Goal: Task Accomplishment & Management: Manage account settings

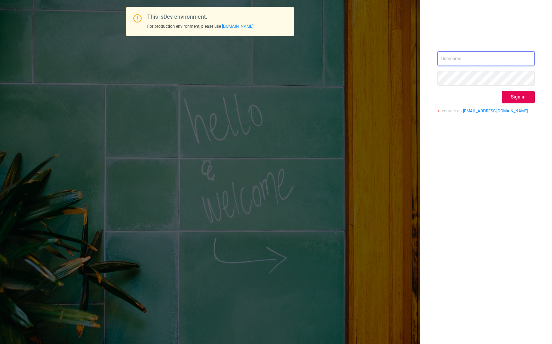
click at [475, 59] on input "text" at bounding box center [486, 58] width 97 height 15
type input "[EMAIL_ADDRESS][DOMAIN_NAME]"
click at [524, 90] on div "[EMAIL_ADDRESS][DOMAIN_NAME] Sign in contact us [EMAIL_ADDRESS][DOMAIN_NAME]" at bounding box center [486, 84] width 97 height 67
click at [527, 101] on button "Sign in" at bounding box center [518, 97] width 33 height 12
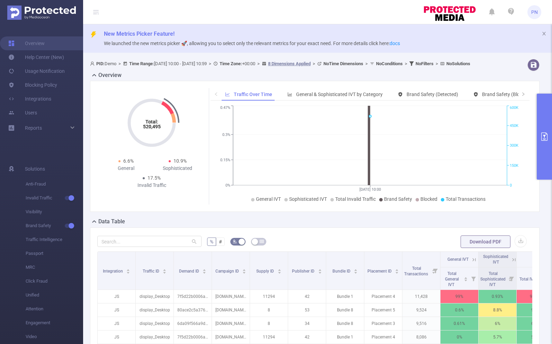
click at [546, 132] on icon "primary" at bounding box center [544, 136] width 6 height 8
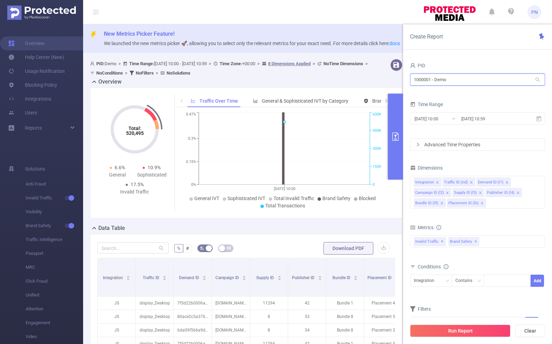
click at [454, 80] on input "1000001 - Demo" at bounding box center [477, 79] width 135 height 12
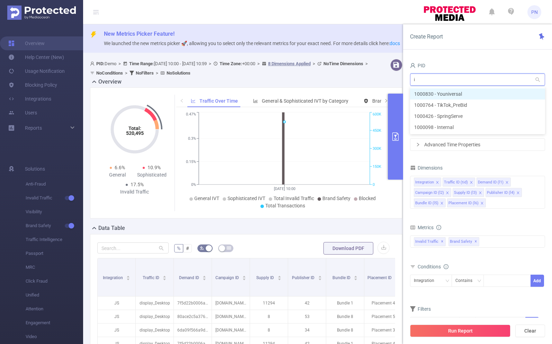
type input "in"
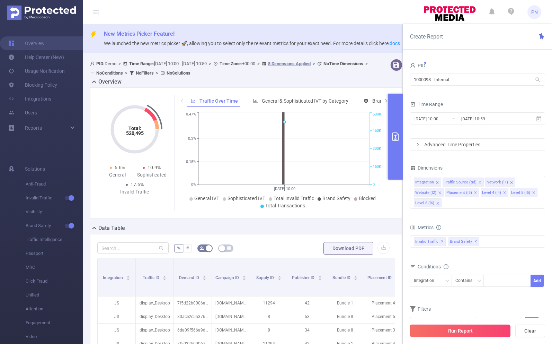
click at [486, 335] on button "Run Report" at bounding box center [460, 330] width 100 height 12
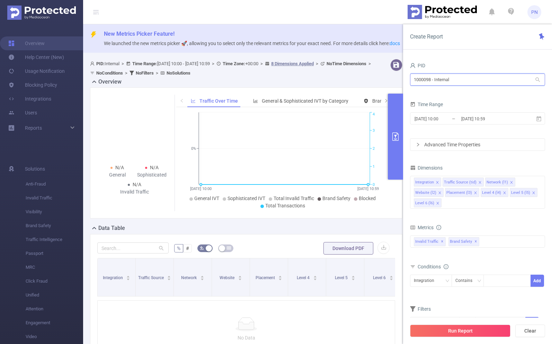
click at [474, 81] on input "1000098 - Internal" at bounding box center [477, 79] width 135 height 12
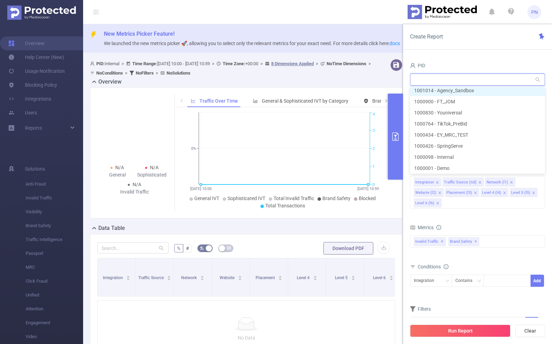
scroll to position [1, 0]
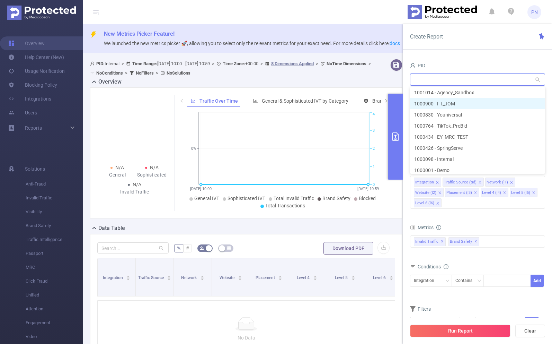
click at [467, 103] on li "1000900 - FT_JOM" at bounding box center [477, 103] width 135 height 11
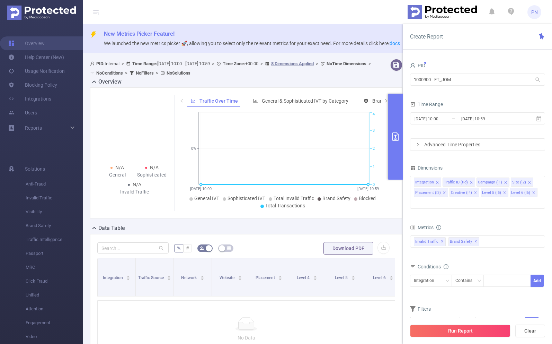
click at [397, 140] on icon "primary" at bounding box center [395, 136] width 8 height 8
click at [442, 326] on button "Run Report" at bounding box center [460, 330] width 100 height 12
click at [465, 81] on input "1000900 - FT_JOM" at bounding box center [477, 79] width 135 height 12
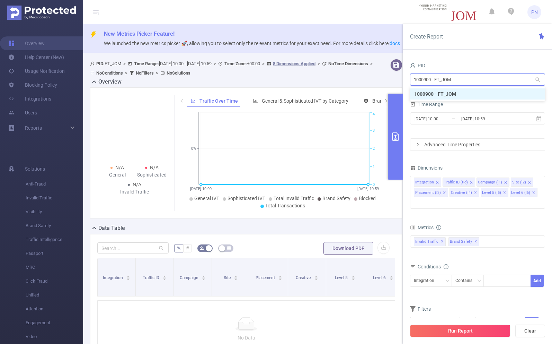
click at [465, 81] on input "1000900 - FT_JOM" at bounding box center [477, 79] width 135 height 12
click at [511, 81] on input "1000900 - FT_JOM" at bounding box center [477, 79] width 135 height 12
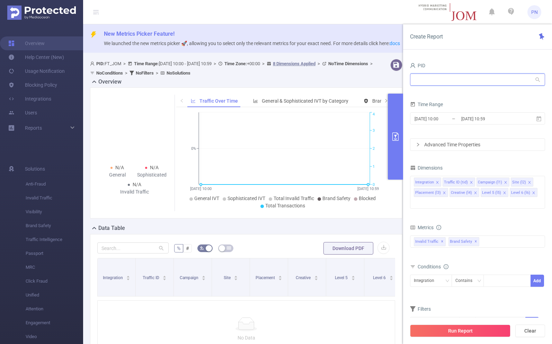
click at [452, 82] on input "text" at bounding box center [477, 79] width 135 height 12
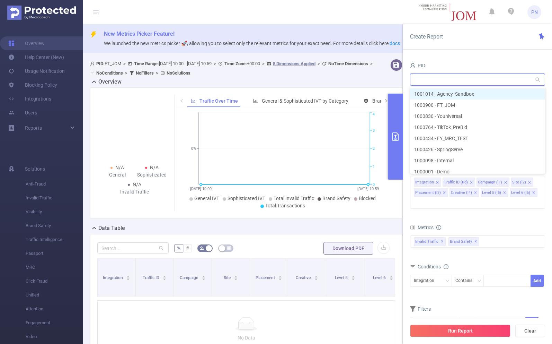
type input "ו"
type input "ט"
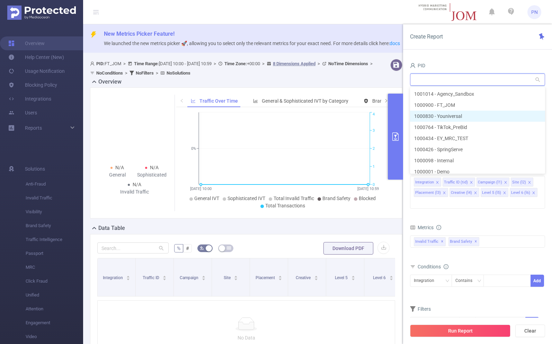
click at [465, 117] on li "1000830 - Youniversal" at bounding box center [477, 116] width 135 height 11
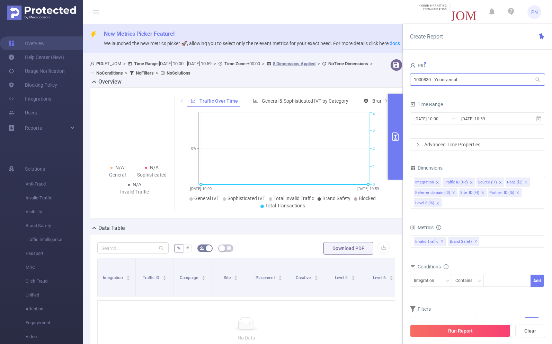
click at [449, 81] on input "1000830 - Youniversal" at bounding box center [477, 79] width 135 height 12
click at [457, 328] on button "Run Report" at bounding box center [460, 330] width 100 height 12
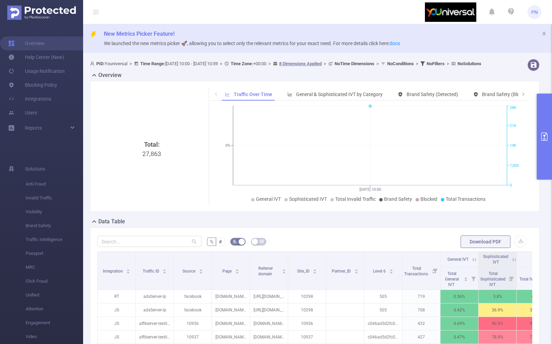
click at [542, 111] on button "primary" at bounding box center [544, 137] width 15 height 86
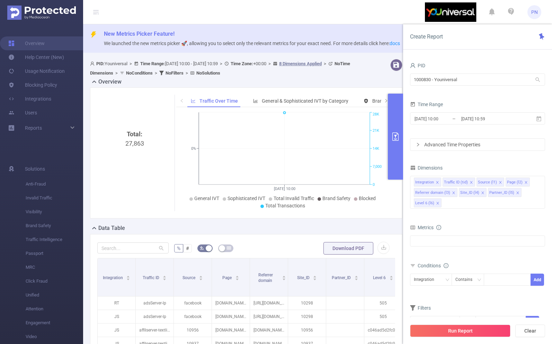
click at [537, 18] on span "PN" at bounding box center [534, 12] width 7 height 14
click at [37, 119] on link "Users" at bounding box center [22, 113] width 29 height 14
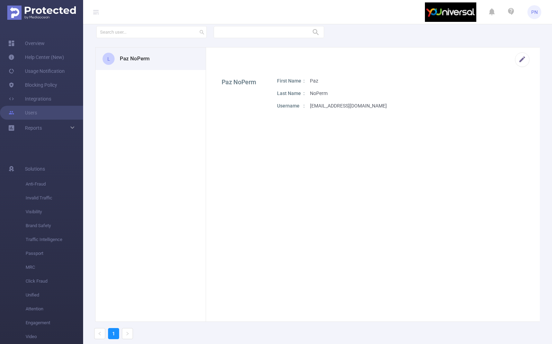
click at [533, 12] on span "PN" at bounding box center [534, 12] width 7 height 14
click at [517, 51] on link "Logout" at bounding box center [504, 56] width 76 height 10
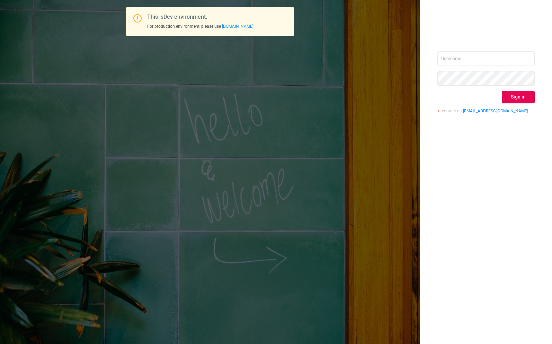
click at [504, 69] on div "Sign in contact us [EMAIL_ADDRESS][DOMAIN_NAME]" at bounding box center [486, 84] width 97 height 67
click at [501, 61] on input "text" at bounding box center [486, 58] width 97 height 15
type input "[EMAIL_ADDRESS][DOMAIN_NAME]"
click at [529, 95] on button "Sign in" at bounding box center [518, 97] width 33 height 12
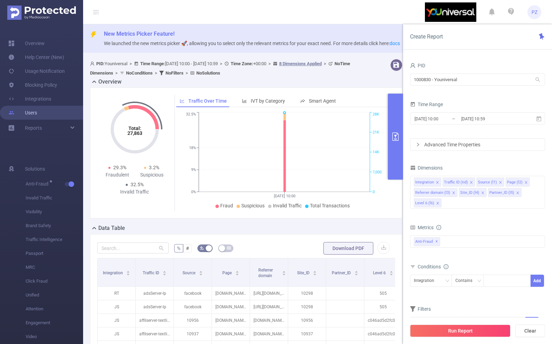
click at [37, 116] on link "Users" at bounding box center [22, 113] width 29 height 14
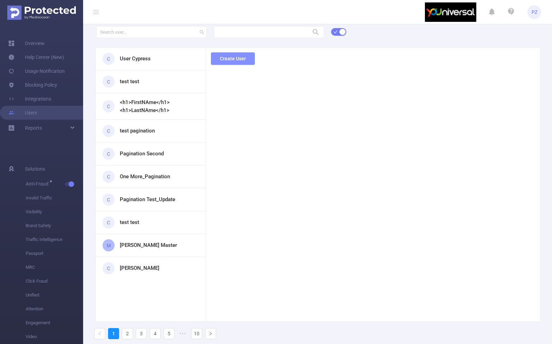
click at [239, 54] on button "Create User" at bounding box center [233, 58] width 44 height 12
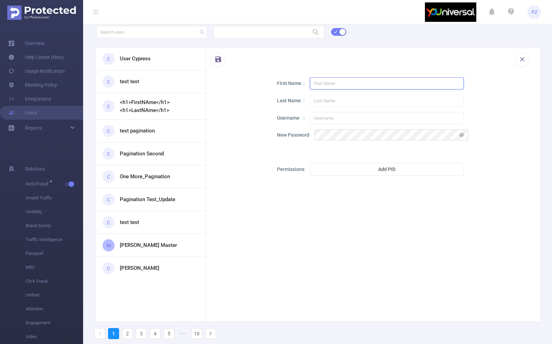
click at [384, 88] on input "text" at bounding box center [387, 83] width 154 height 12
type input "Paz Basic User"
click at [365, 104] on input "text" at bounding box center [387, 101] width 154 height 12
paste input "Test"
type input "Test"
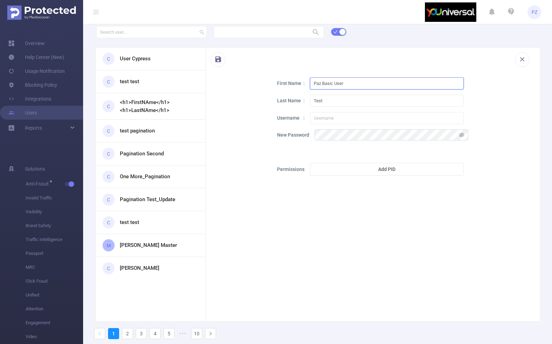
drag, startPoint x: 323, startPoint y: 83, endPoint x: 230, endPoint y: 83, distance: 92.5
click at [230, 83] on div "First Name [PERSON_NAME] Basic User Last Name Test Username New Password Permis…" at bounding box center [373, 128] width 334 height 103
type input "Basic User"
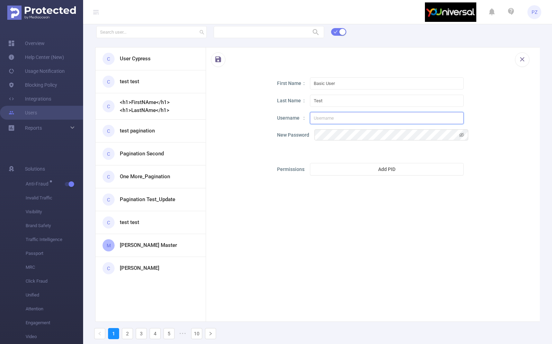
click at [323, 117] on input "text" at bounding box center [387, 118] width 154 height 12
type input "p"
type input "[EMAIL_ADDRESS][DOMAIN_NAME]"
click at [331, 168] on button "Add PID" at bounding box center [387, 169] width 154 height 12
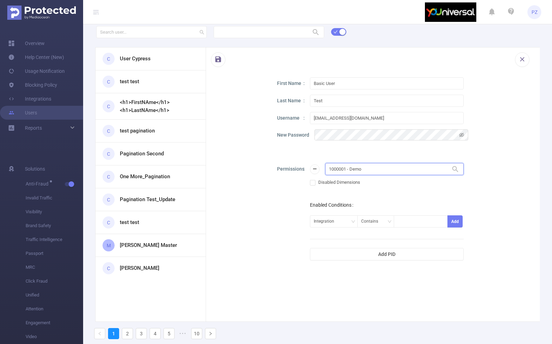
click at [342, 169] on input "1000001 - Demo" at bounding box center [394, 169] width 139 height 12
type input "9"
type input "yo"
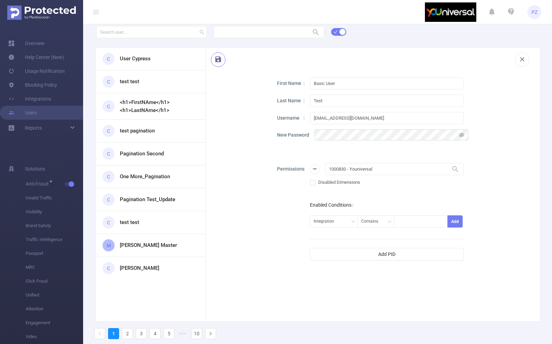
click at [221, 60] on button "button" at bounding box center [218, 59] width 15 height 15
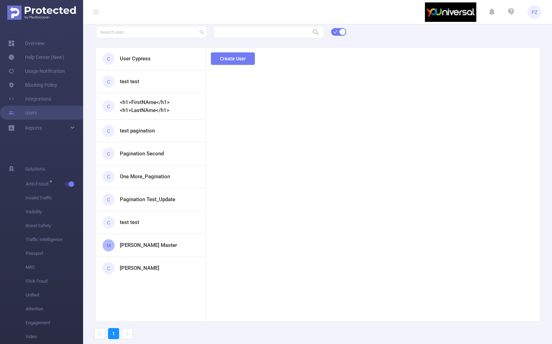
click at [532, 12] on span "PZ" at bounding box center [535, 12] width 6 height 14
click at [513, 51] on link "Logout" at bounding box center [504, 56] width 76 height 10
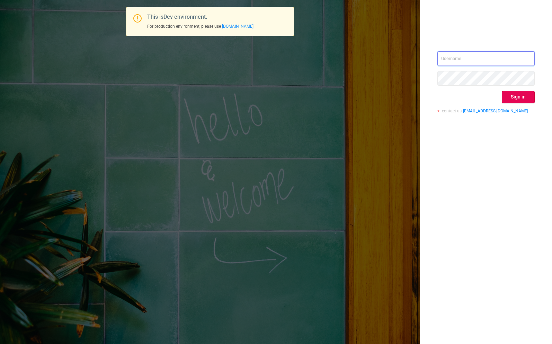
click at [478, 57] on input "text" at bounding box center [486, 58] width 97 height 15
type input "[EMAIL_ADDRESS][DOMAIN_NAME]"
click at [509, 92] on button "Sign in" at bounding box center [518, 97] width 33 height 12
